Goal: Task Accomplishment & Management: Manage account settings

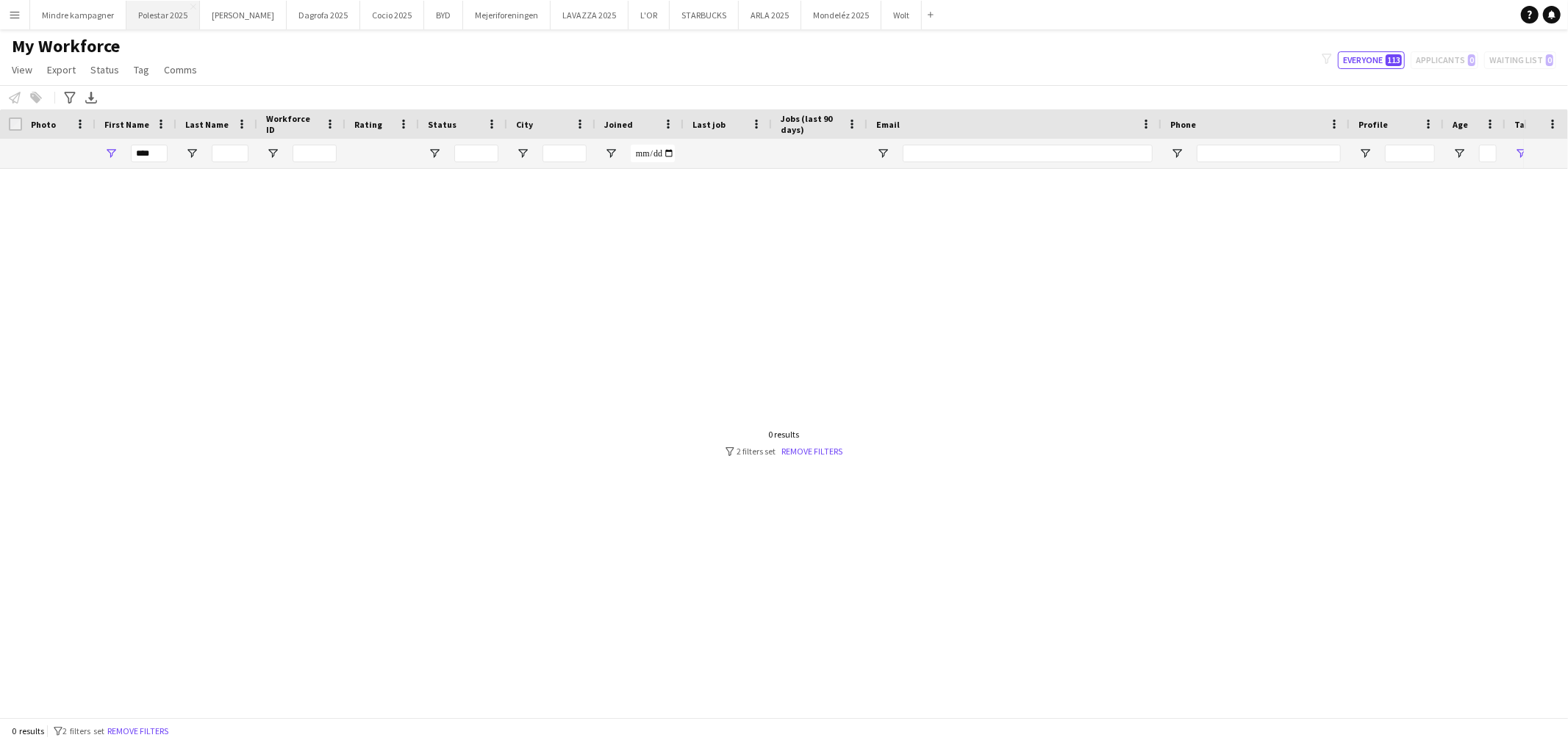
click at [182, 10] on button "Polestar 2025 Close" at bounding box center [163, 15] width 74 height 29
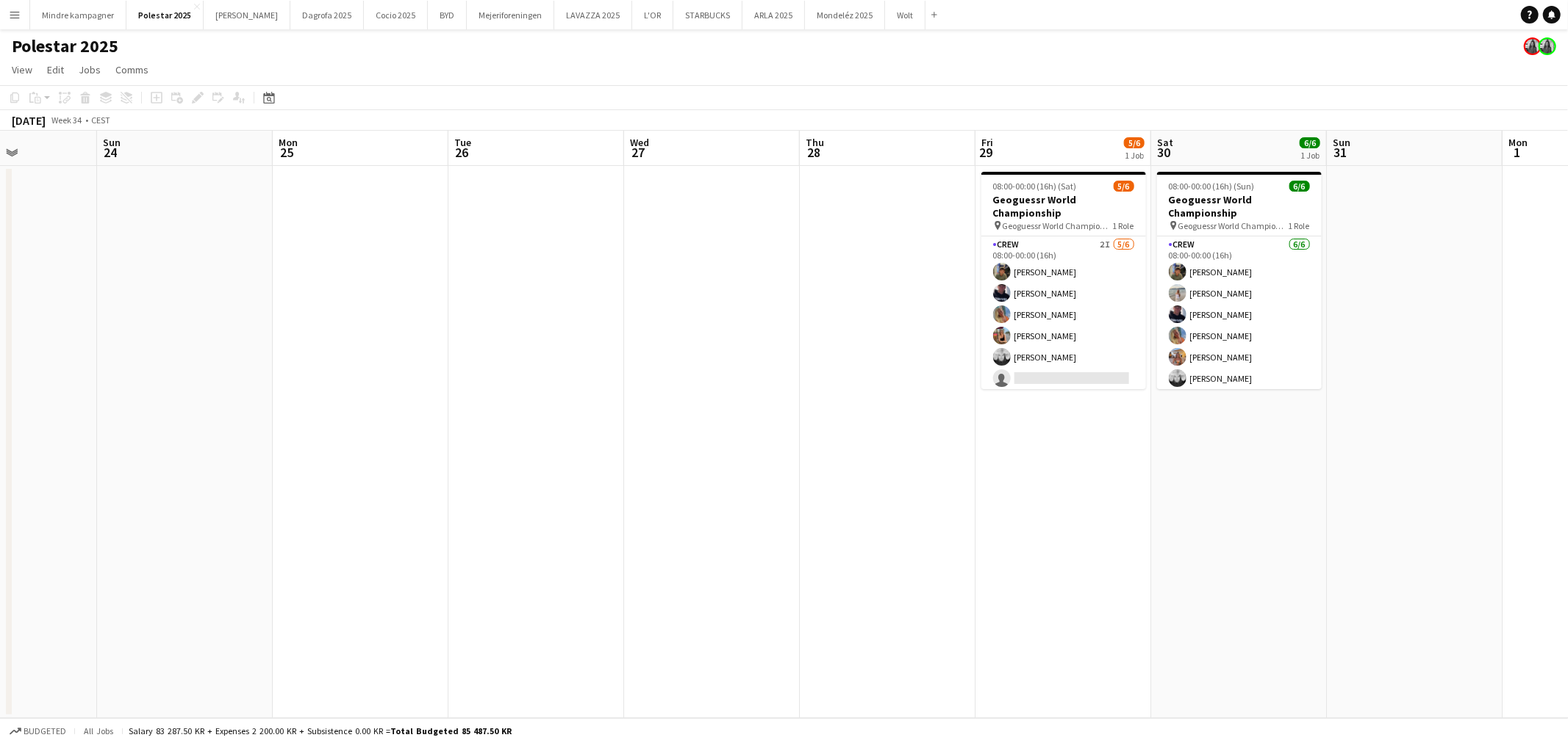
scroll to position [0, 598]
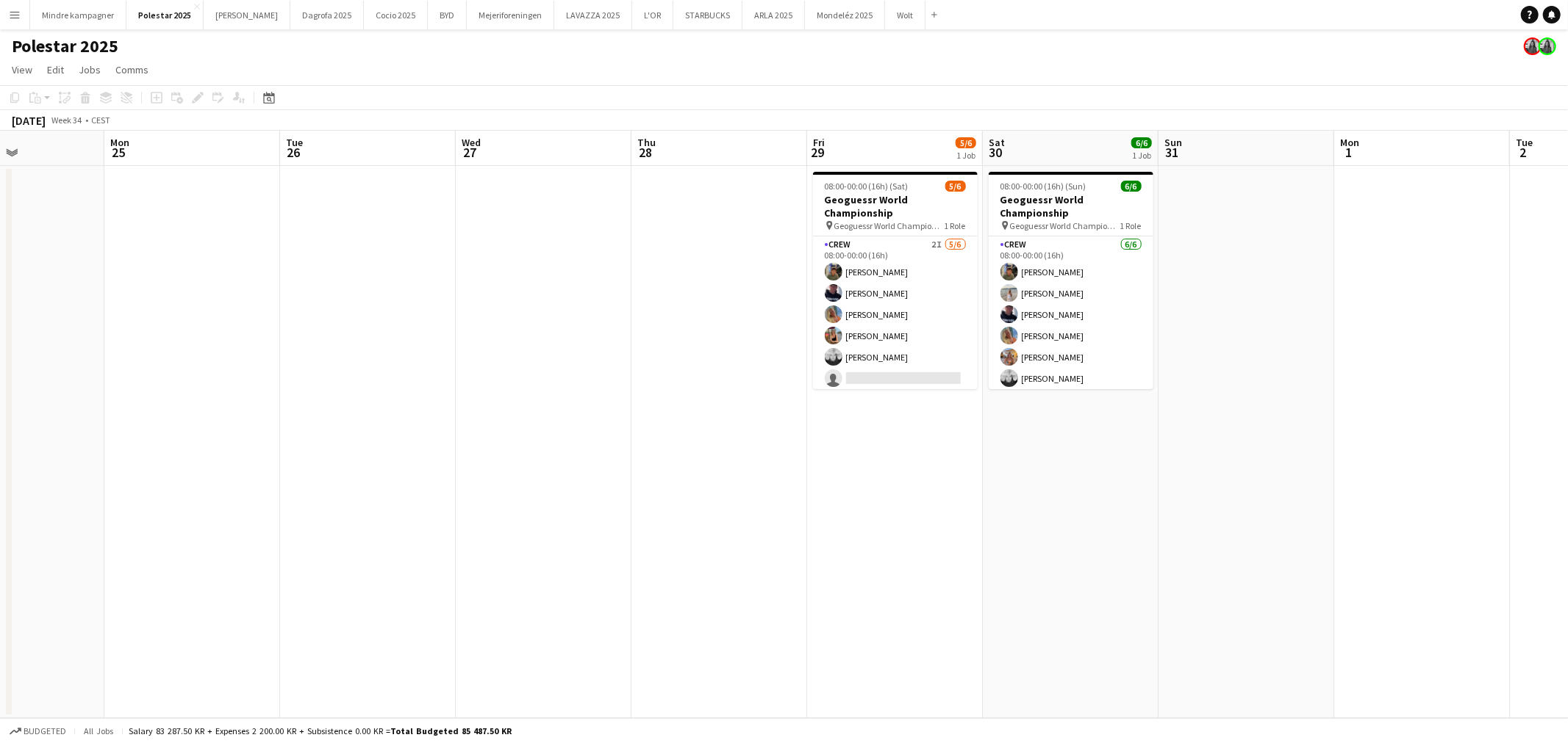
drag, startPoint x: 1137, startPoint y: 348, endPoint x: 187, endPoint y: 491, distance: 960.7
click at [187, 491] on app-calendar-viewport "Thu 21 Fri 22 Sat 23 Sun 24 Mon 25 Tue 26 Wed 27 Thu 28 Fri 29 5/6 1 Job Sat 30…" at bounding box center [784, 425] width 1568 height 587
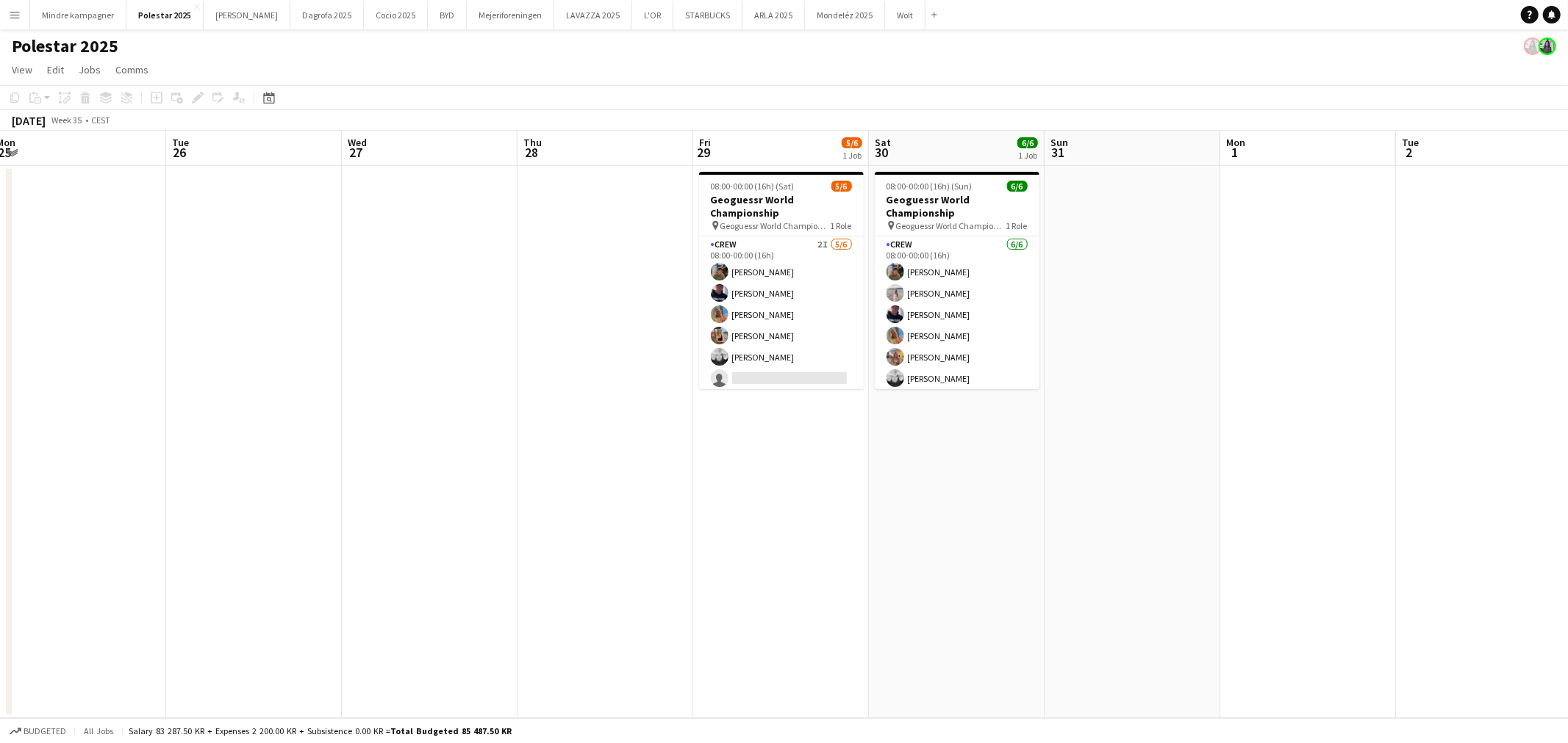
scroll to position [0, 538]
drag, startPoint x: 1084, startPoint y: 493, endPoint x: 969, endPoint y: 488, distance: 115.1
click at [969, 488] on app-calendar-viewport "Fri 22 Sat 23 Sun 24 Mon 25 Tue 26 Wed 27 Thu 28 Fri 29 5/6 1 Job Sat 30 6/6 1 …" at bounding box center [784, 425] width 1568 height 587
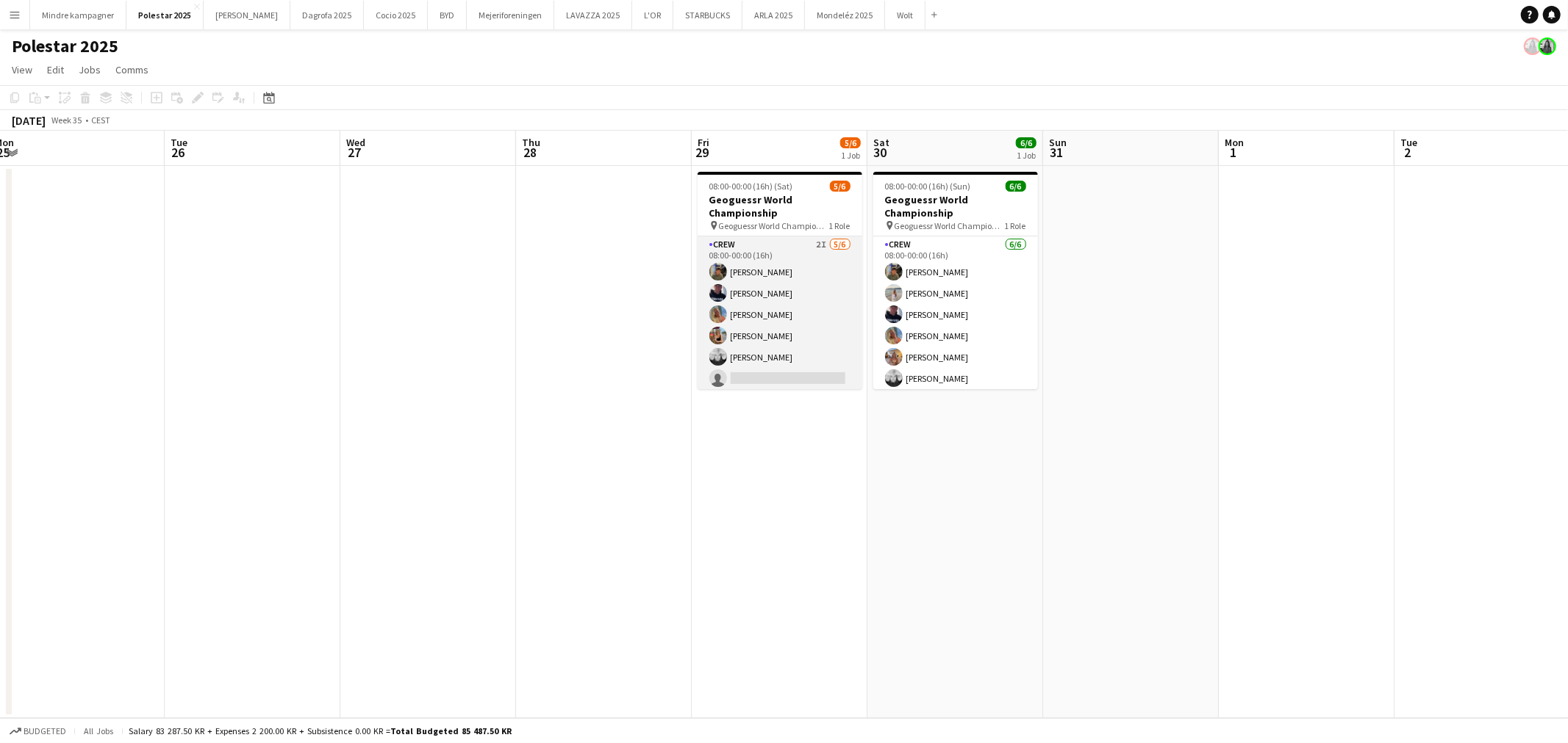
click at [818, 348] on app-card-role "Crew 2I [DATE] 08:00-00:00 (16h) [PERSON_NAME] [PERSON_NAME] [PERSON_NAME] [PER…" at bounding box center [779, 314] width 164 height 156
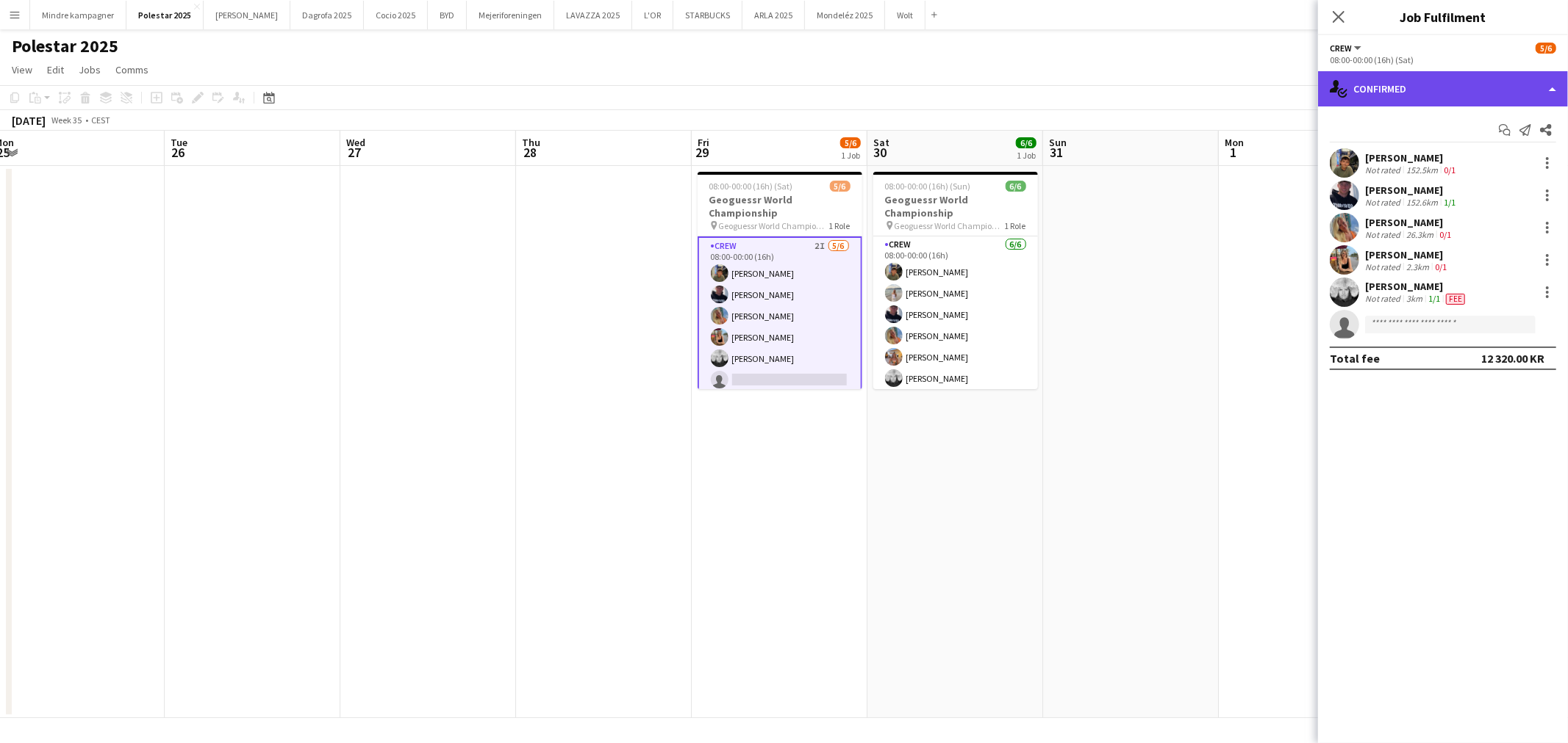
click at [1431, 94] on div "single-neutral-actions-check-2 Confirmed" at bounding box center [1442, 89] width 250 height 35
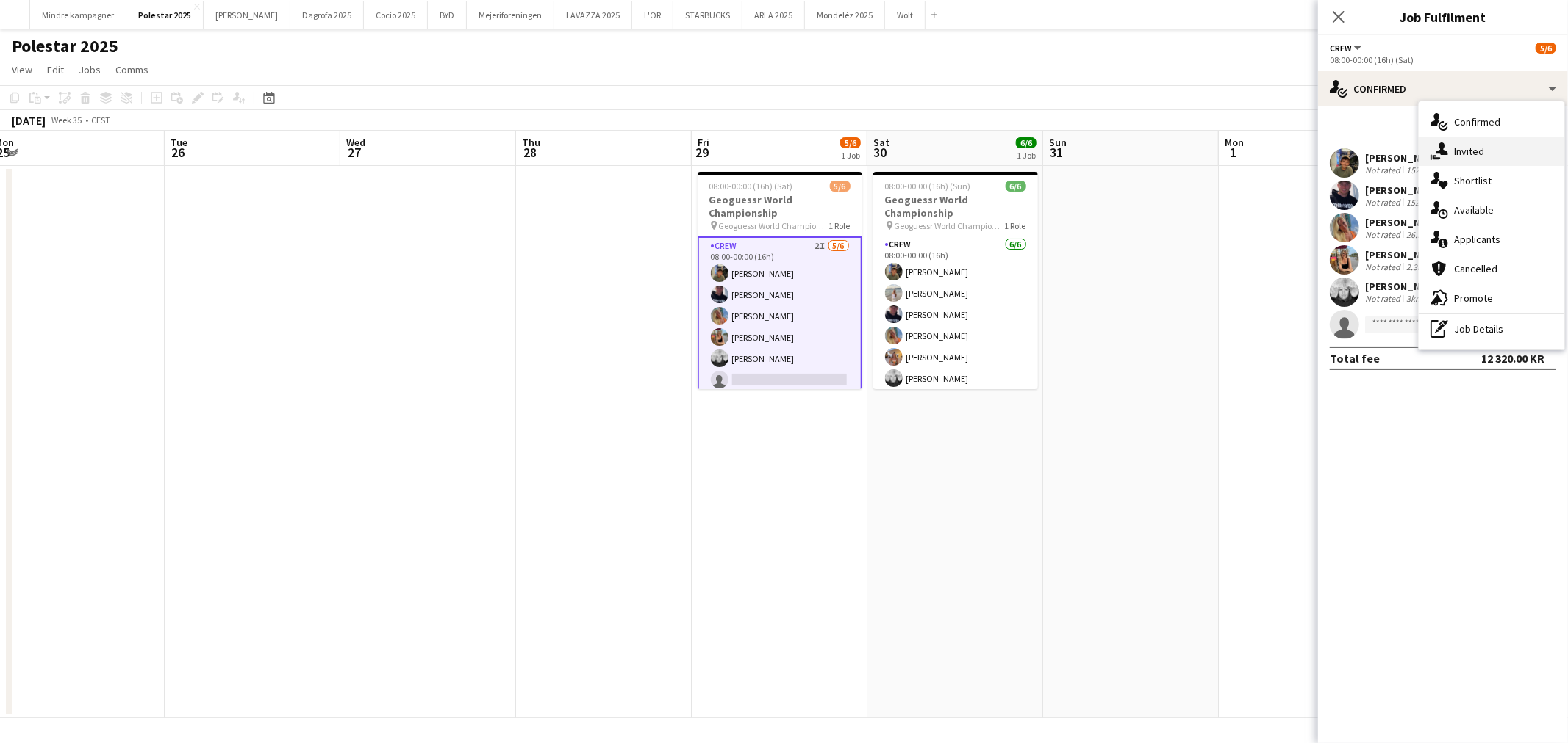
click at [1449, 145] on div "single-neutral-actions-share-1 Invited" at bounding box center [1491, 151] width 145 height 29
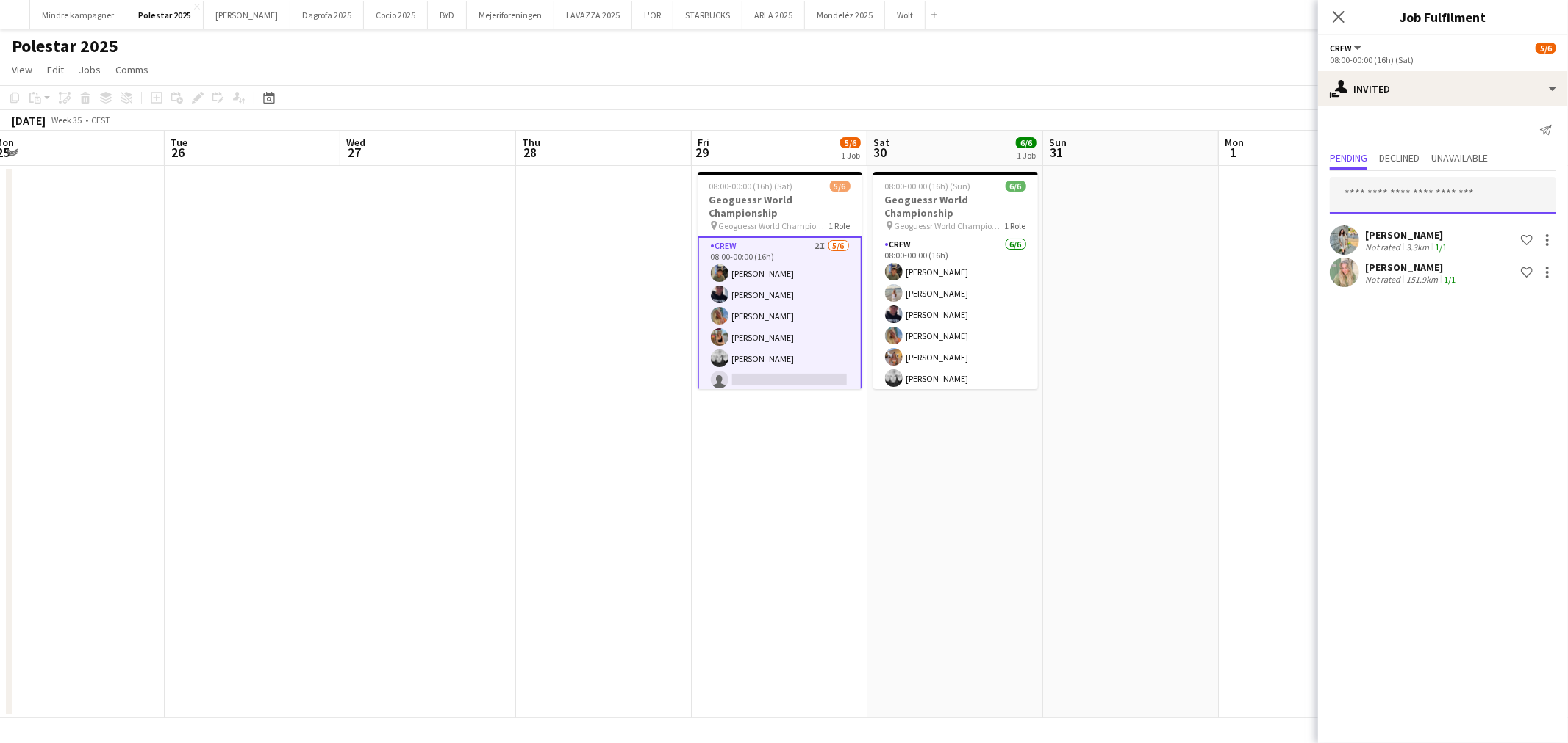
click at [1390, 188] on input "text" at bounding box center [1442, 195] width 226 height 37
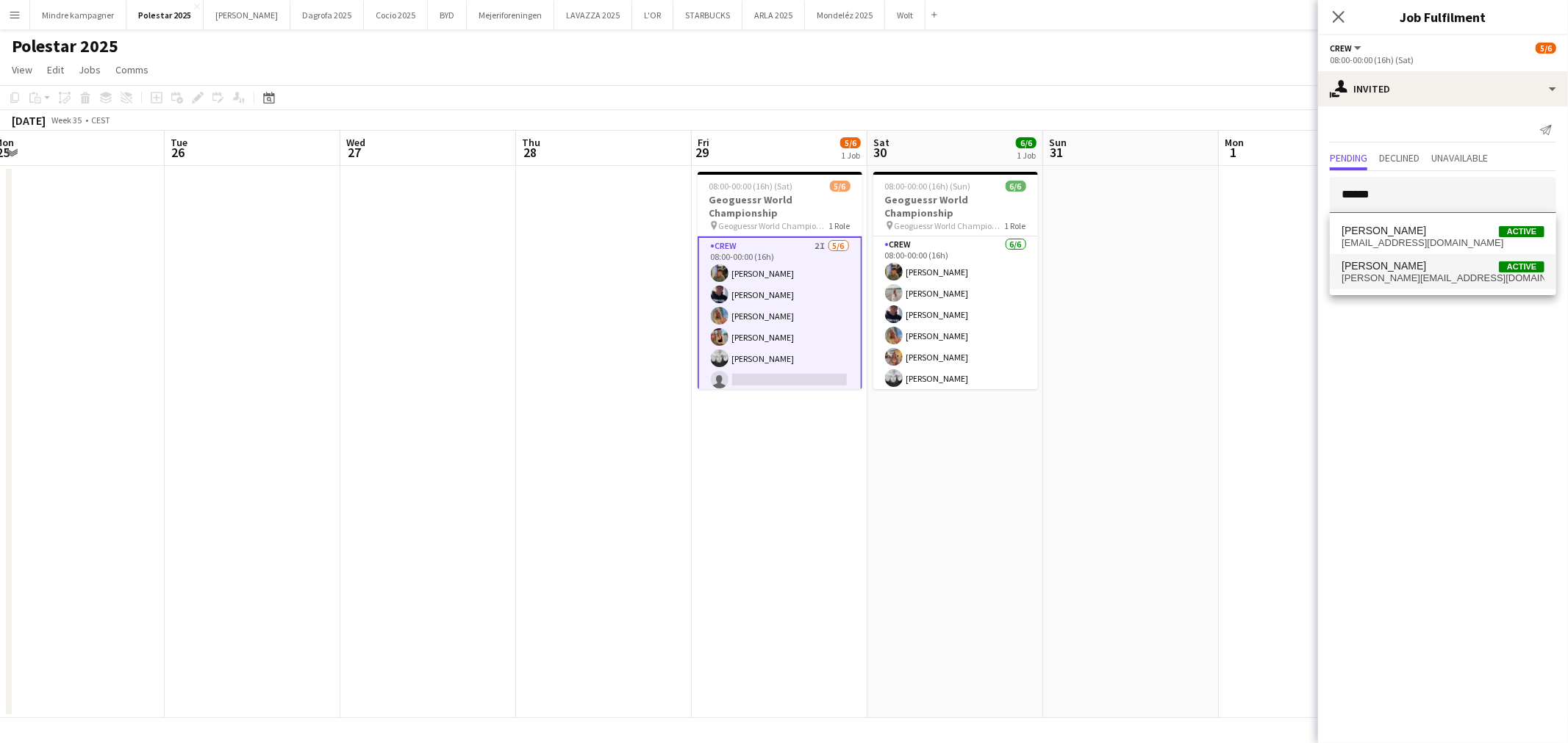
type input "******"
click at [1408, 279] on span "[PERSON_NAME][EMAIL_ADDRESS][DOMAIN_NAME]" at bounding box center [1442, 278] width 203 height 12
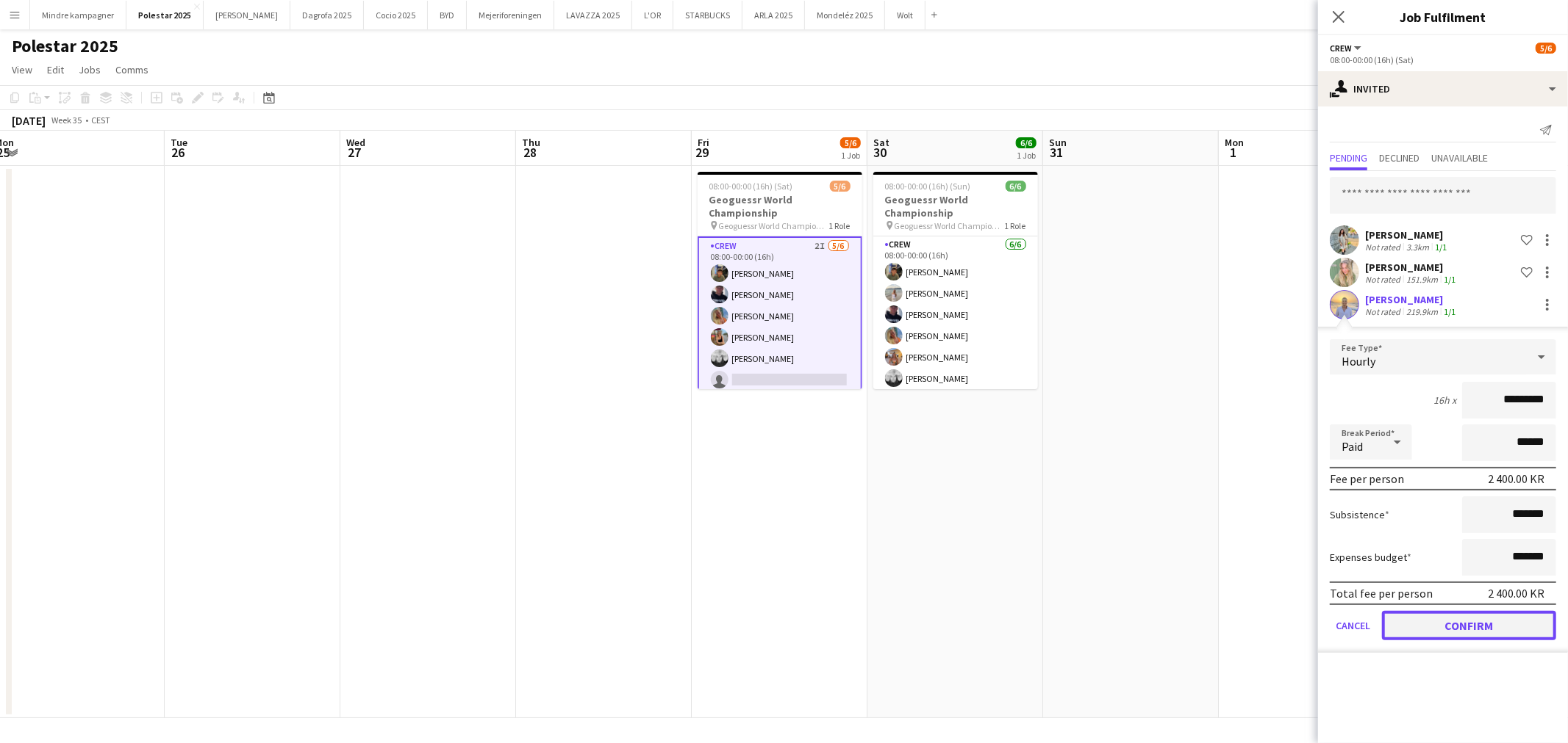
click at [1503, 622] on button "Confirm" at bounding box center [1469, 626] width 174 height 29
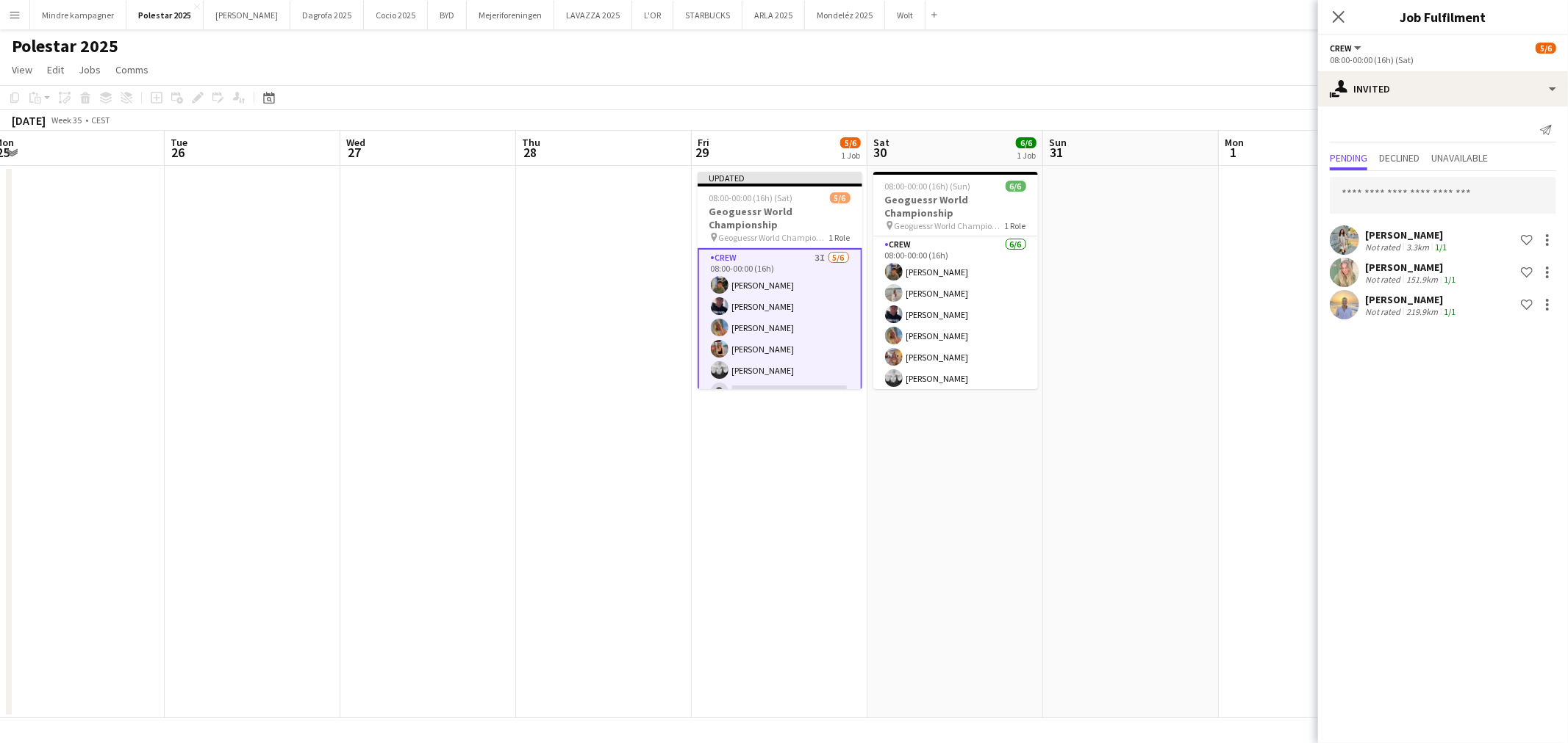
click at [1207, 556] on app-date-cell at bounding box center [1130, 442] width 176 height 552
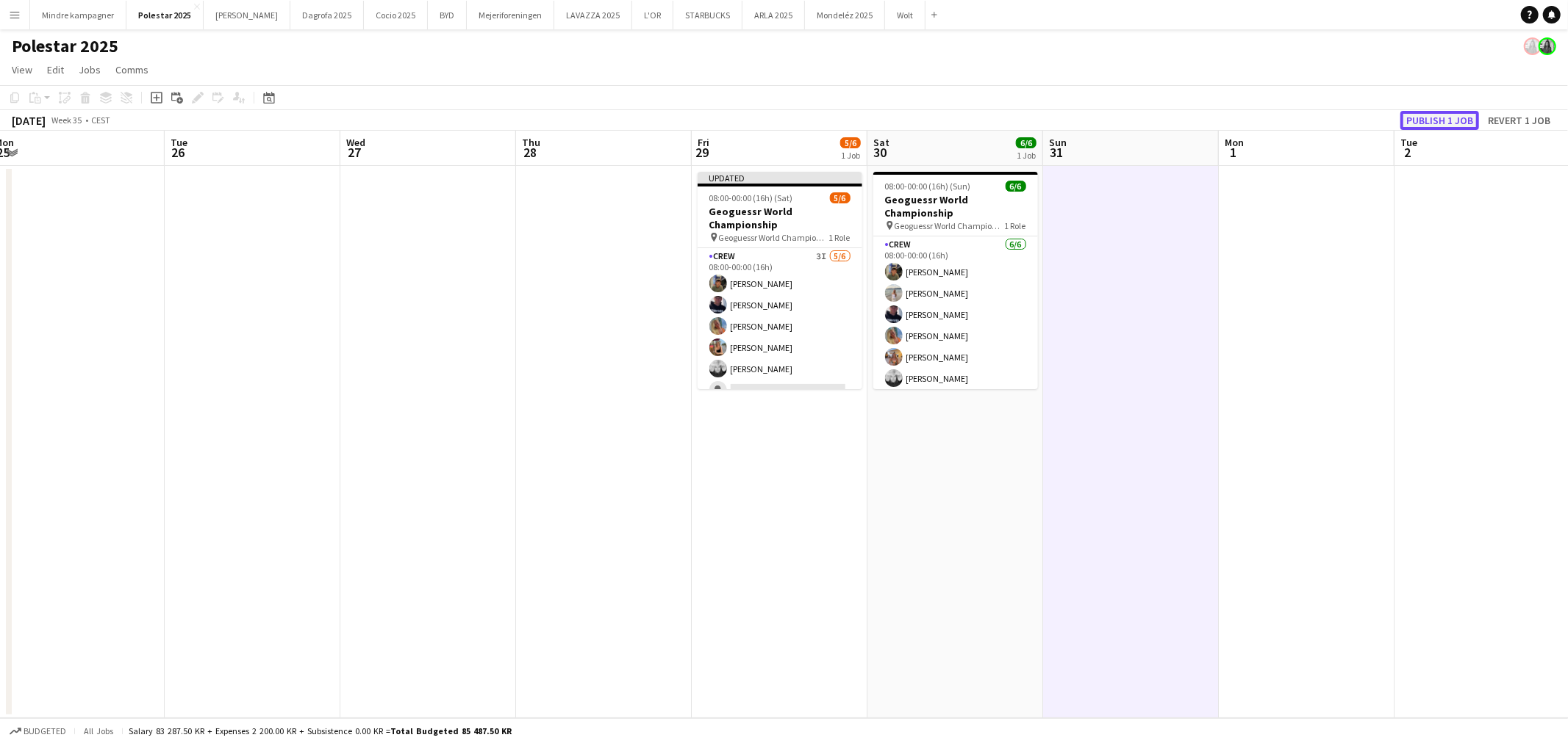
click at [1451, 114] on button "Publish 1 job" at bounding box center [1439, 121] width 79 height 19
